Goal: Task Accomplishment & Management: Manage account settings

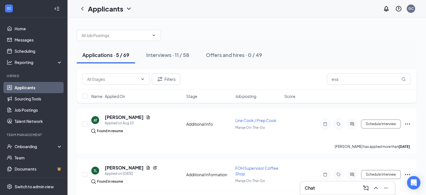
click at [30, 86] on link "Applicants" at bounding box center [39, 87] width 48 height 11
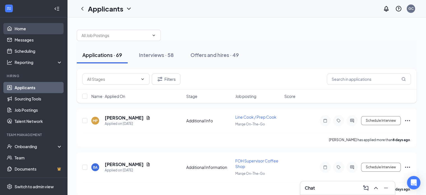
click at [25, 28] on link "Home" at bounding box center [39, 28] width 48 height 11
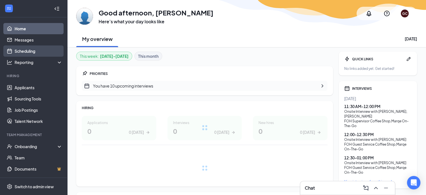
click at [29, 51] on link "Scheduling" at bounding box center [39, 50] width 48 height 11
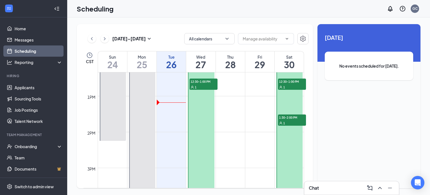
scroll to position [445, 0]
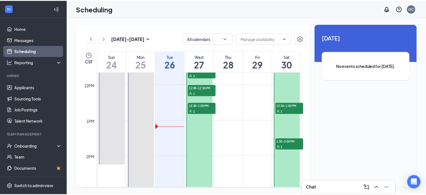
scroll to position [437, 0]
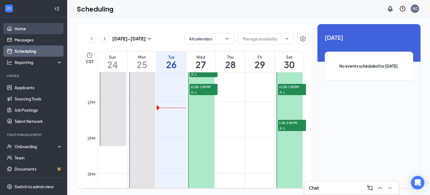
click at [18, 24] on link "Home" at bounding box center [39, 28] width 48 height 11
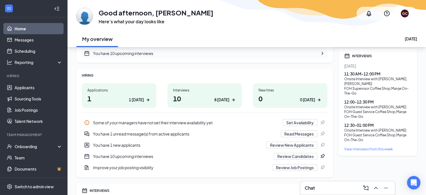
scroll to position [40, 0]
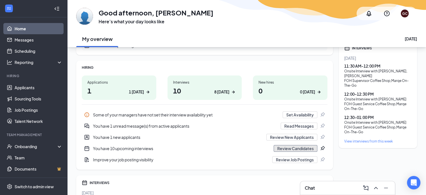
click at [303, 149] on button "Review Candidates" at bounding box center [295, 148] width 44 height 7
click at [377, 141] on div "View interviews from this week" at bounding box center [377, 141] width 67 height 5
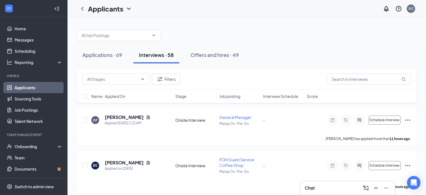
click at [279, 97] on span "Interview Schedule" at bounding box center [280, 96] width 35 height 6
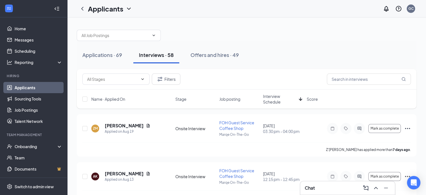
click at [279, 97] on span "Interview Schedule" at bounding box center [280, 98] width 34 height 11
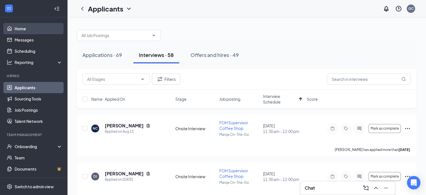
click at [15, 27] on link "Home" at bounding box center [39, 28] width 48 height 11
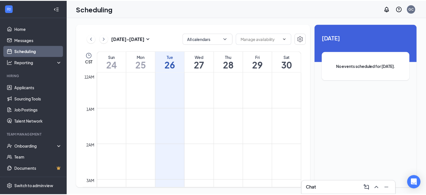
scroll to position [275, 0]
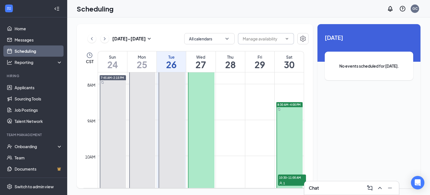
click at [289, 38] on icon "ChevronDown" at bounding box center [287, 38] width 4 height 4
click at [285, 37] on icon "ChevronUp" at bounding box center [287, 38] width 4 height 4
click at [224, 39] on icon "ChevronDown" at bounding box center [227, 39] width 6 height 6
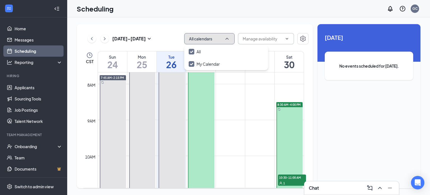
click at [224, 42] on button "All calendars" at bounding box center [209, 38] width 50 height 11
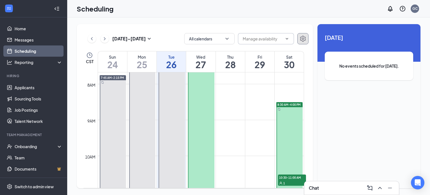
click at [297, 41] on button "button" at bounding box center [302, 38] width 11 height 11
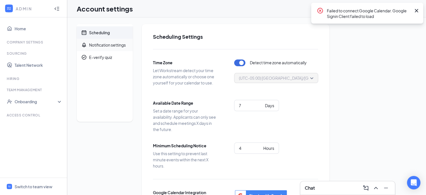
click at [103, 47] on div "Notification settings" at bounding box center [107, 45] width 37 height 6
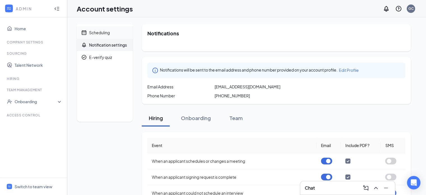
click at [108, 36] on span "Scheduling" at bounding box center [108, 32] width 39 height 12
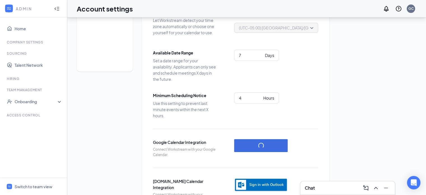
scroll to position [73, 0]
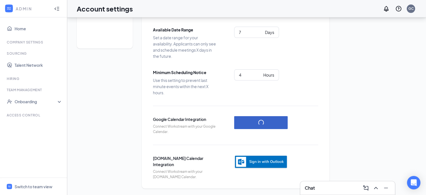
click at [260, 123] on button "button" at bounding box center [260, 122] width 53 height 13
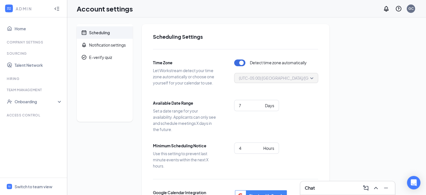
scroll to position [73, 0]
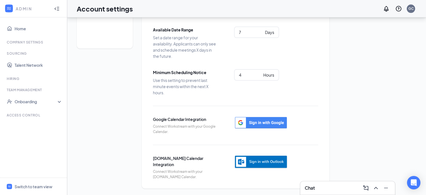
click at [317, 142] on div "Time Zone Let Workstream detect your time zone automatically or choose one your…" at bounding box center [235, 77] width 165 height 203
click at [263, 160] on img "button" at bounding box center [260, 162] width 53 height 14
click at [21, 25] on link "Home" at bounding box center [39, 28] width 48 height 11
